Goal: Transaction & Acquisition: Purchase product/service

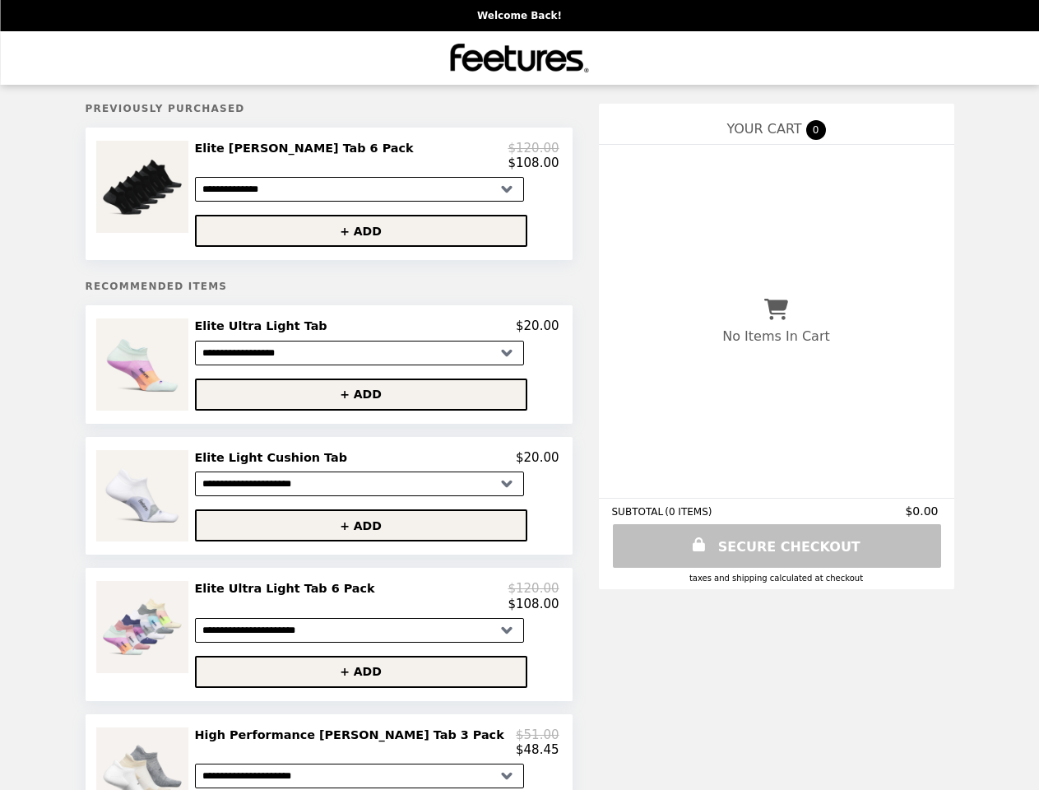
select select "**********"
click at [188, 197] on img at bounding box center [144, 187] width 96 height 92
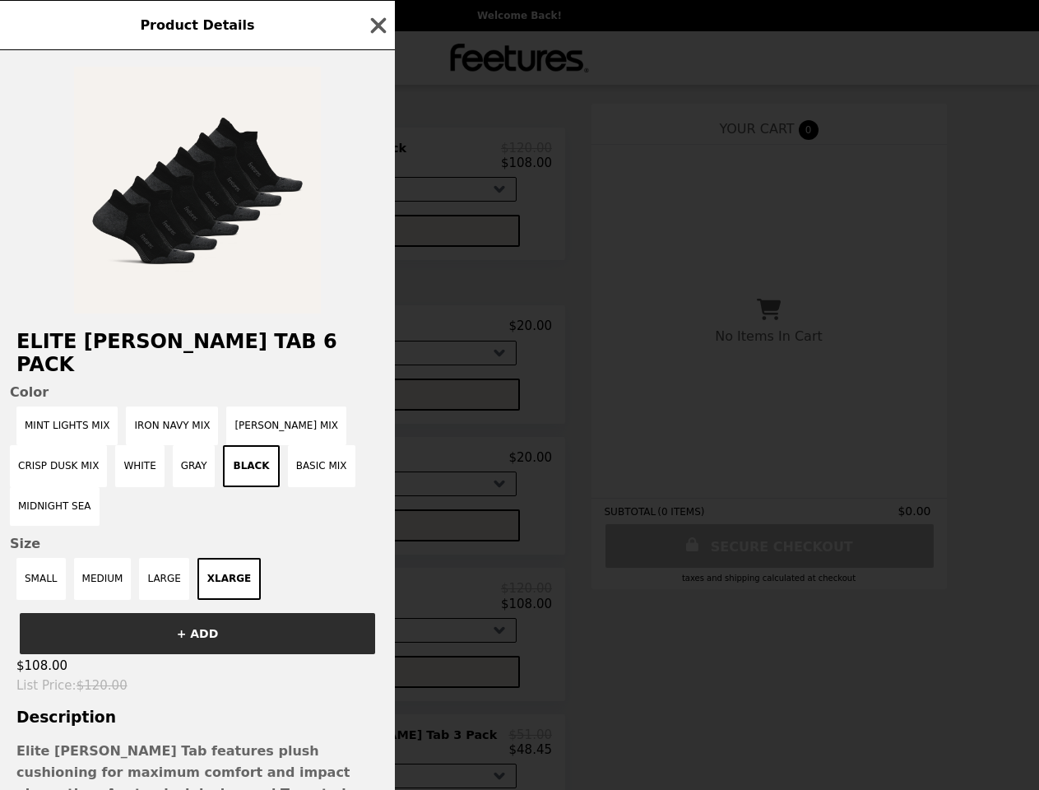
click at [376, 159] on div "Product Details Elite Max Cushion Tab 6 Pack Color Mint Lights Mix Iron Navy Mi…" at bounding box center [519, 395] width 1039 height 790
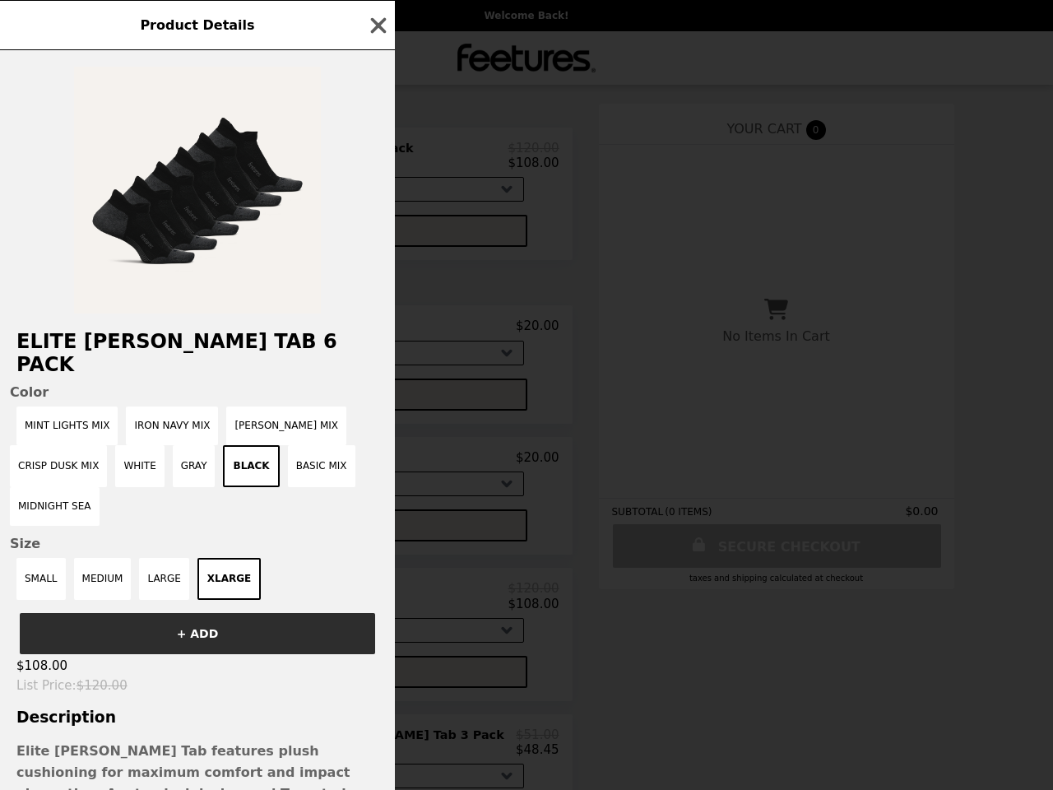
click at [376, 235] on div at bounding box center [197, 181] width 395 height 263
click at [188, 384] on span "Color" at bounding box center [197, 392] width 375 height 16
click at [376, 333] on div "Product Details Elite Max Cushion Tab 6 Pack Color Mint Lights Mix Iron Navy Mi…" at bounding box center [526, 395] width 1053 height 790
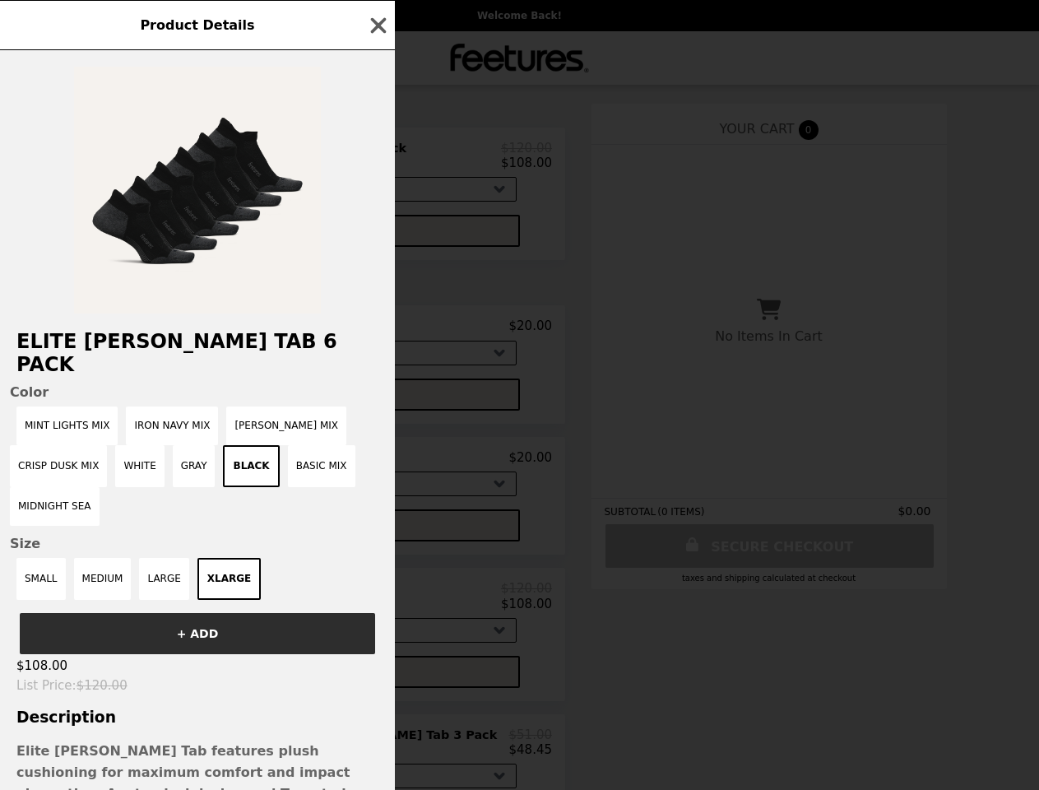
click at [376, 402] on button "+ ADD" at bounding box center [354, 394] width 332 height 32
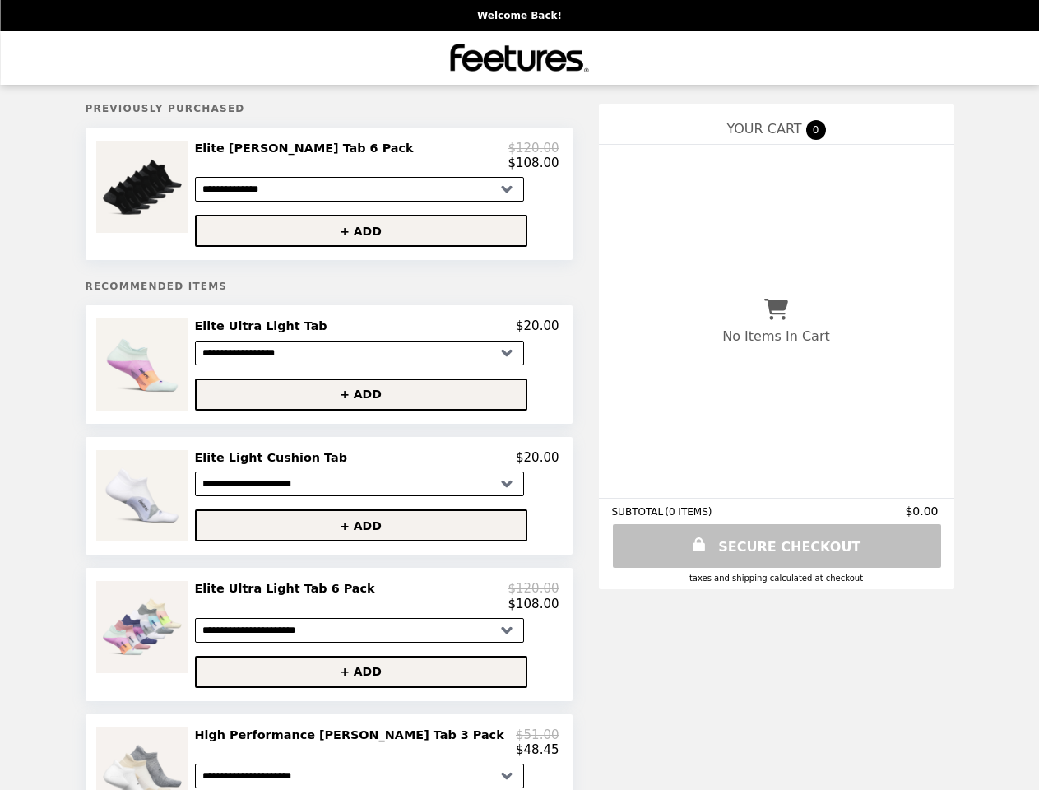
click at [188, 504] on img at bounding box center [143, 495] width 95 height 91
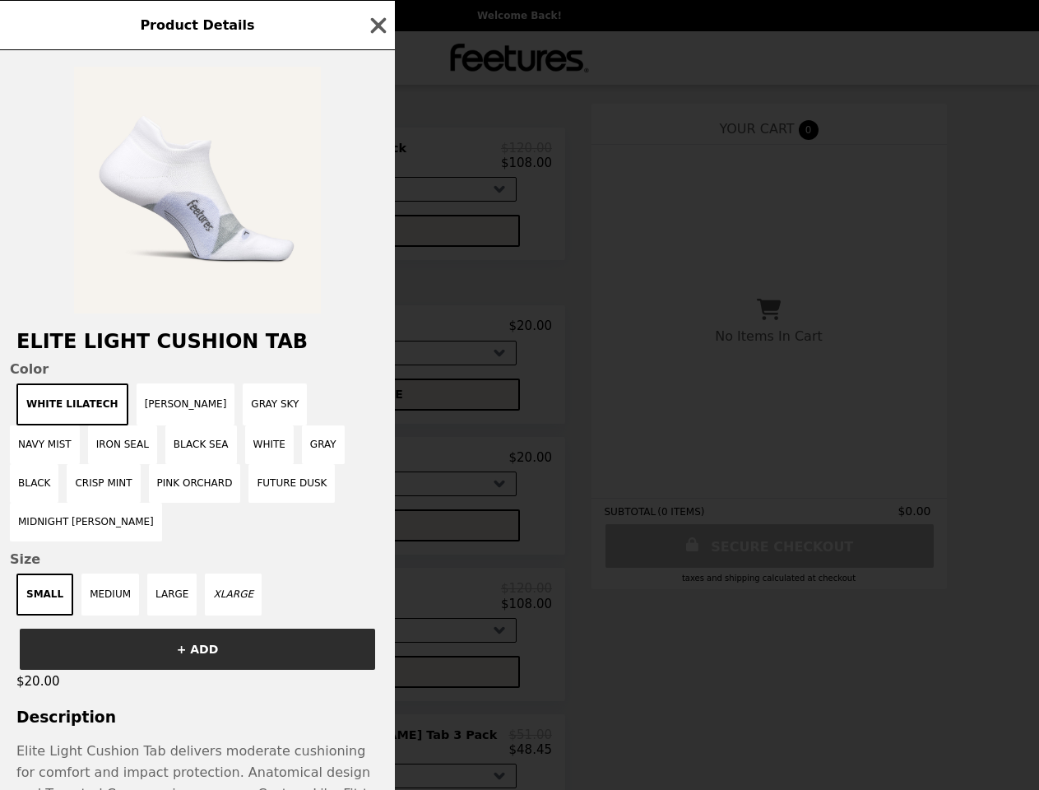
click at [376, 466] on div "Product Details Elite Light Cushion Tab Color White Lilatech [PERSON_NAME] Melo…" at bounding box center [519, 395] width 1039 height 790
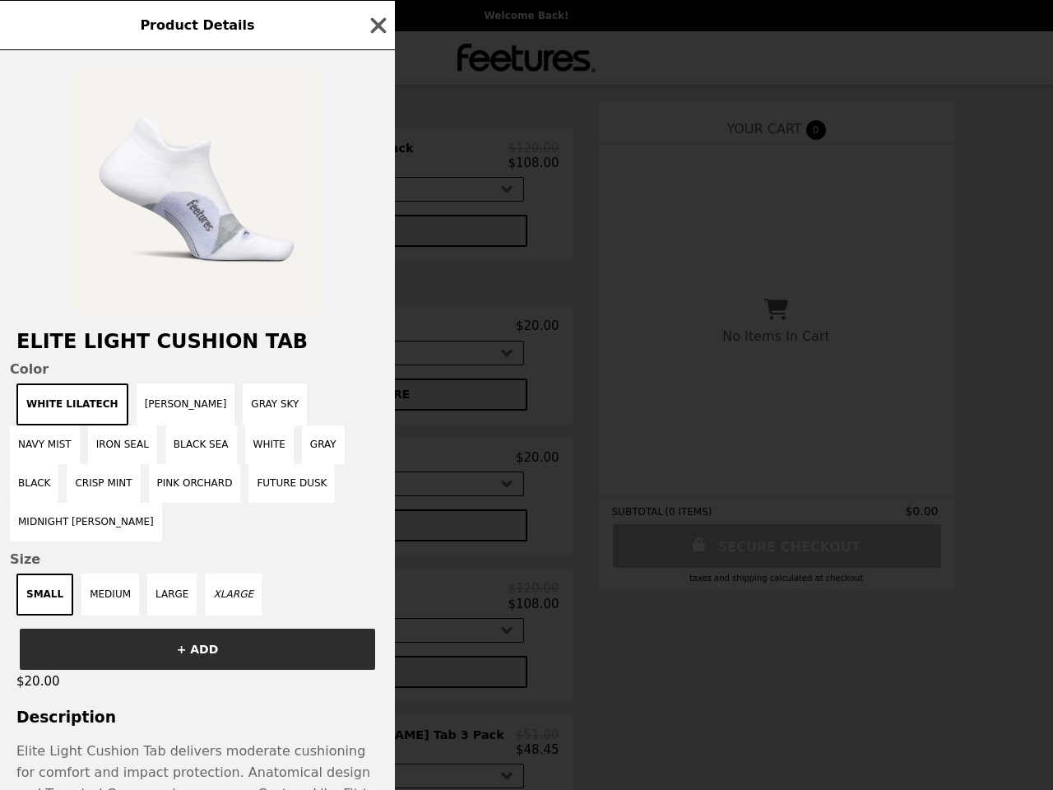
click at [376, 551] on span "Size" at bounding box center [197, 559] width 375 height 16
click at [188, 644] on div "Product Details Elite Light Cushion Tab Color White Lilatech [PERSON_NAME] Melo…" at bounding box center [526, 395] width 1053 height 790
